Goal: Check status: Check status

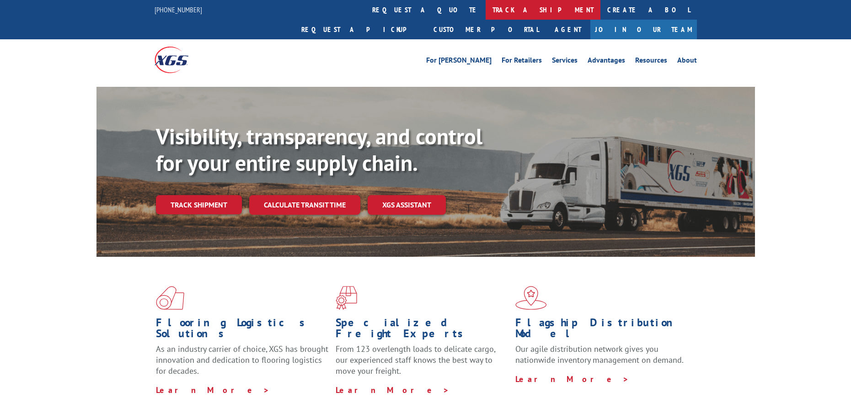
click at [486, 8] on link "track a shipment" at bounding box center [543, 10] width 115 height 20
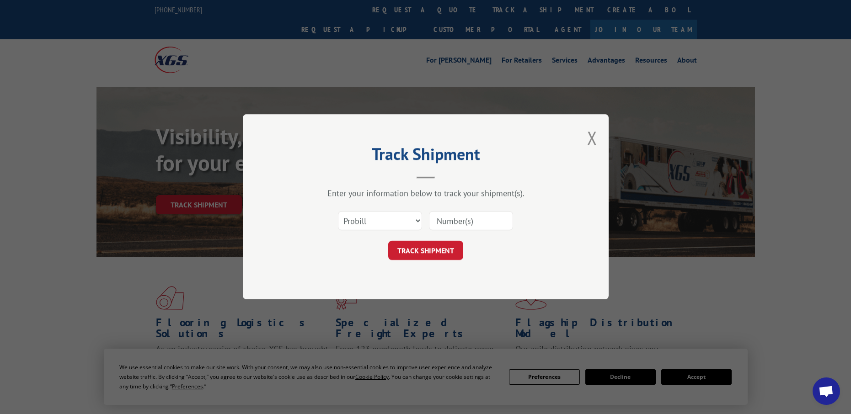
click at [474, 223] on input at bounding box center [471, 221] width 84 height 19
paste input "3371136"
type input "3371136"
click at [438, 250] on button "TRACK SHIPMENT" at bounding box center [425, 251] width 75 height 19
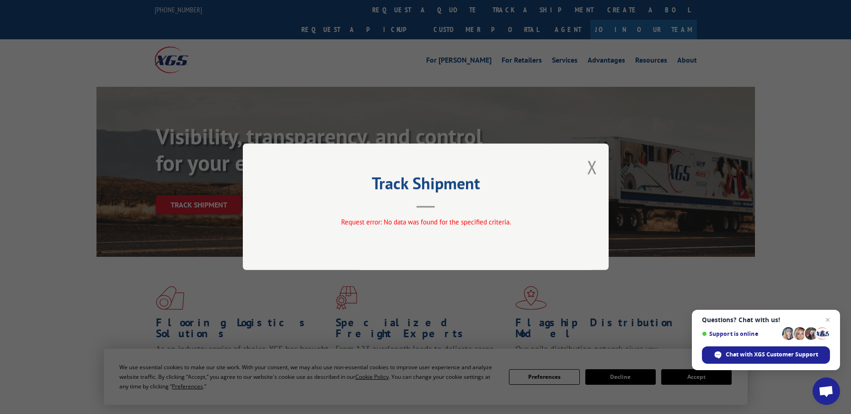
drag, startPoint x: 588, startPoint y: 164, endPoint x: 577, endPoint y: 169, distance: 11.9
click at [588, 164] on button "Close modal" at bounding box center [592, 167] width 10 height 24
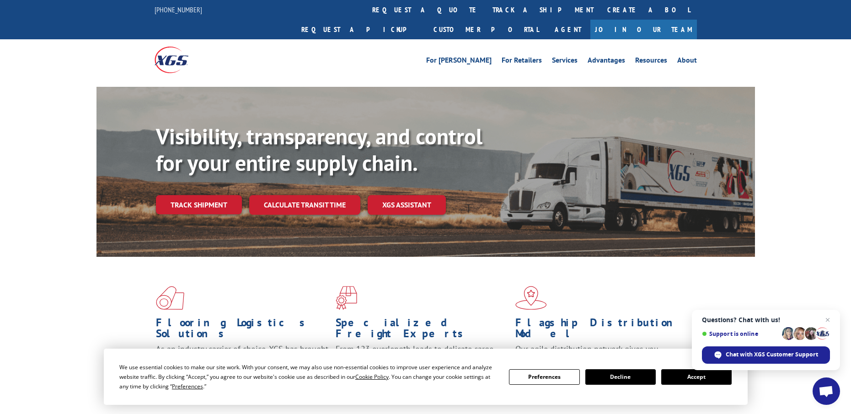
drag, startPoint x: 395, startPoint y: 12, endPoint x: 396, endPoint y: 177, distance: 165.6
click at [486, 12] on link "track a shipment" at bounding box center [543, 10] width 115 height 20
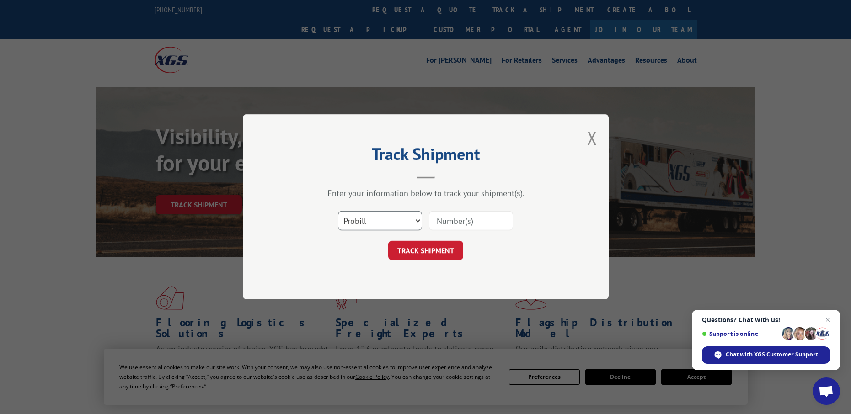
select select "bol"
click at [469, 217] on input at bounding box center [471, 221] width 84 height 19
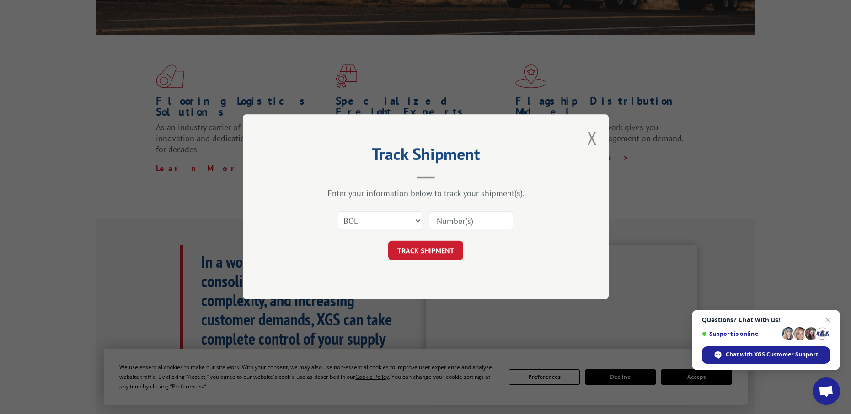
click at [468, 221] on input at bounding box center [471, 221] width 84 height 19
paste input "3371136"
type input "3371136"
click at [452, 249] on button "TRACK SHIPMENT" at bounding box center [425, 251] width 75 height 19
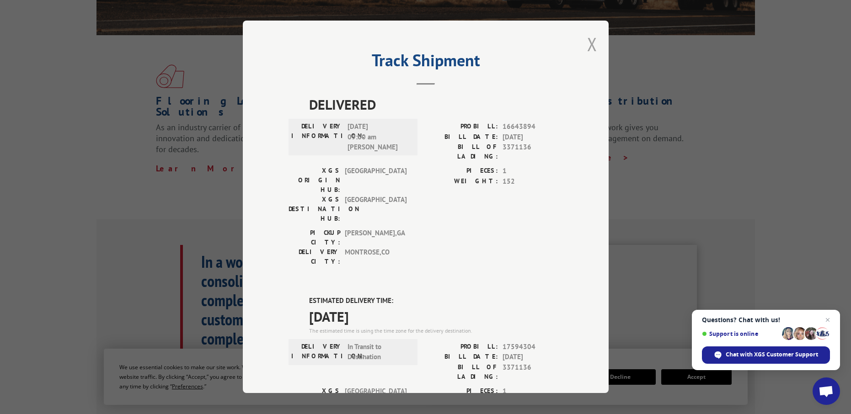
click at [587, 48] on button "Close modal" at bounding box center [592, 44] width 10 height 24
